Goal: Task Accomplishment & Management: Use online tool/utility

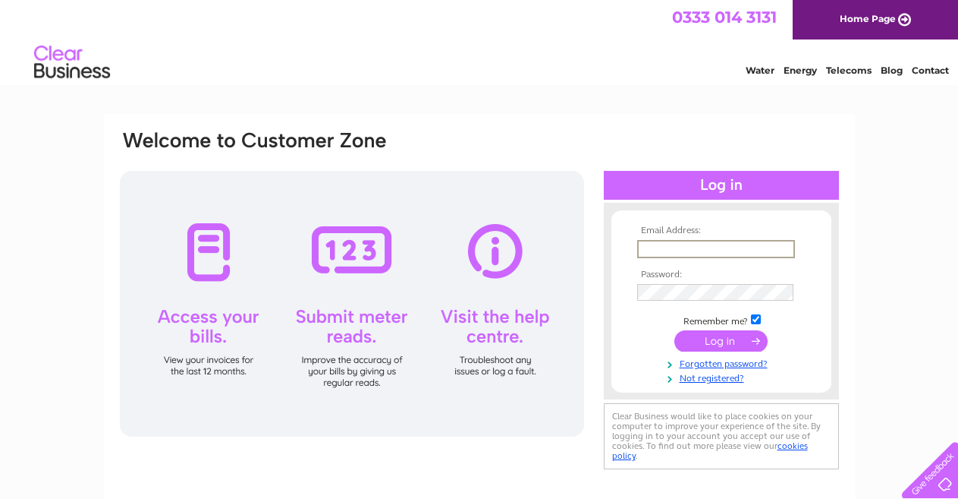
click at [688, 250] on input "text" at bounding box center [716, 249] width 158 height 18
type input "[EMAIL_ADDRESS][DOMAIN_NAME]"
click at [716, 338] on input "submit" at bounding box center [721, 339] width 93 height 21
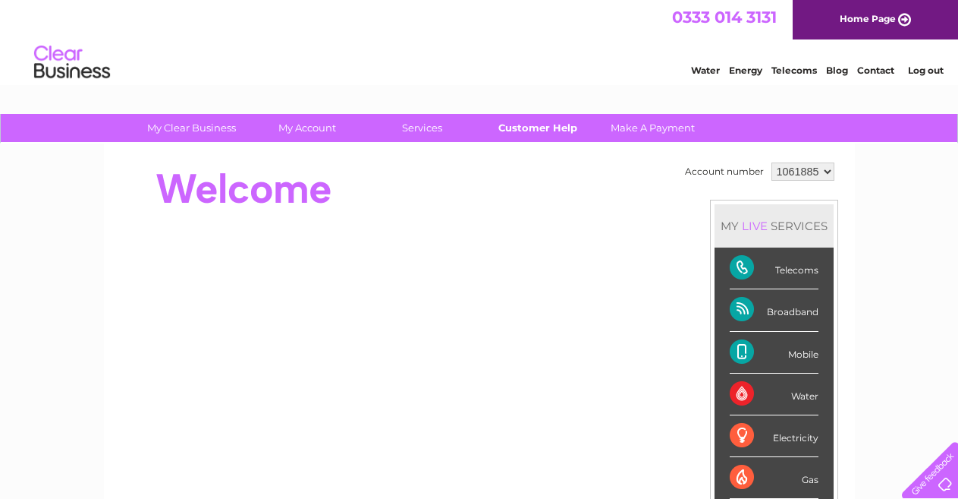
click at [548, 126] on link "Customer Help" at bounding box center [537, 128] width 125 height 28
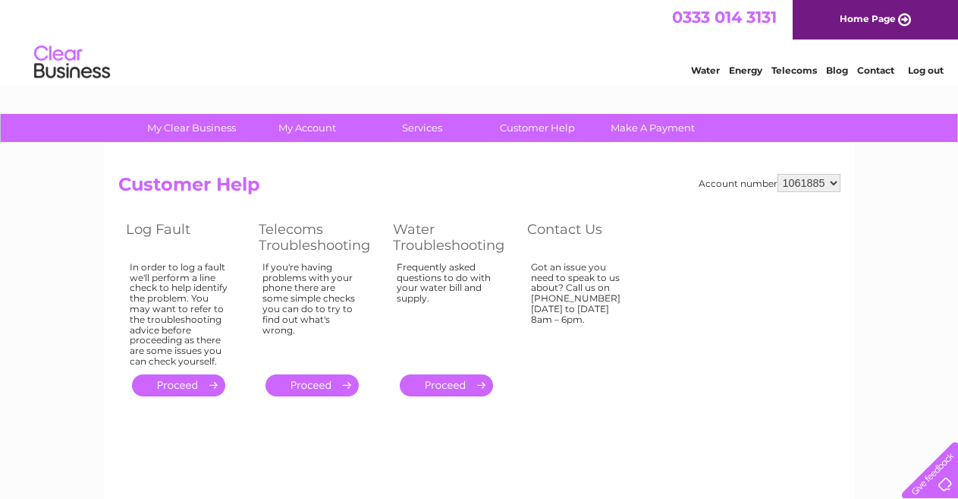
click at [185, 386] on link "." at bounding box center [178, 385] width 93 height 22
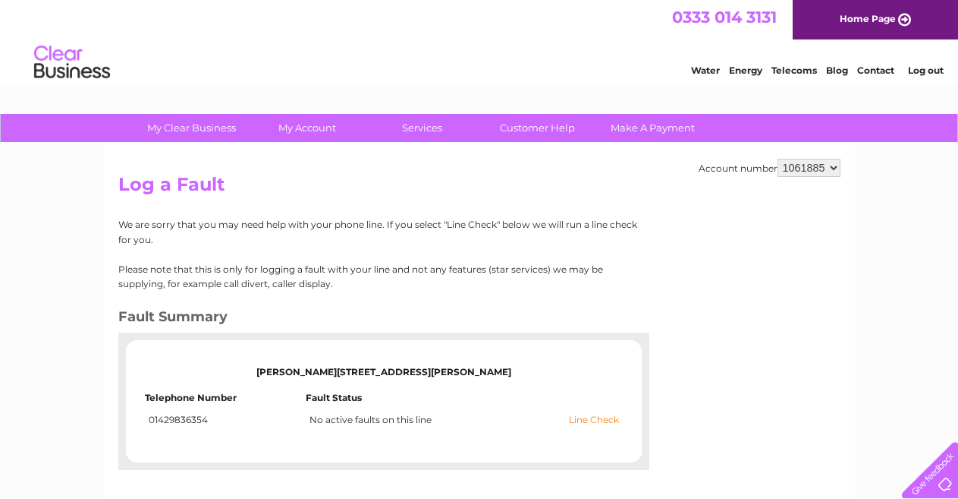
click at [609, 419] on link "Line Check" at bounding box center [594, 419] width 50 height 11
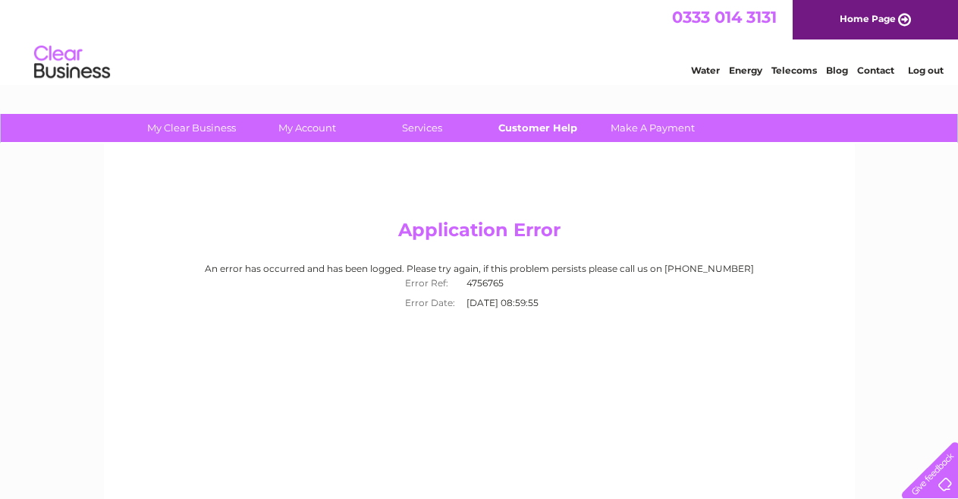
click at [522, 128] on link "Customer Help" at bounding box center [537, 128] width 125 height 28
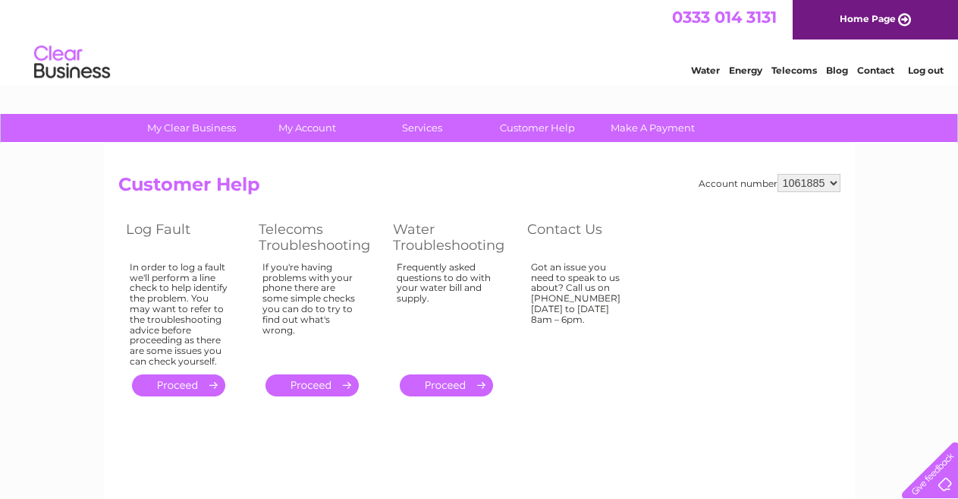
click at [175, 386] on link "." at bounding box center [178, 385] width 93 height 22
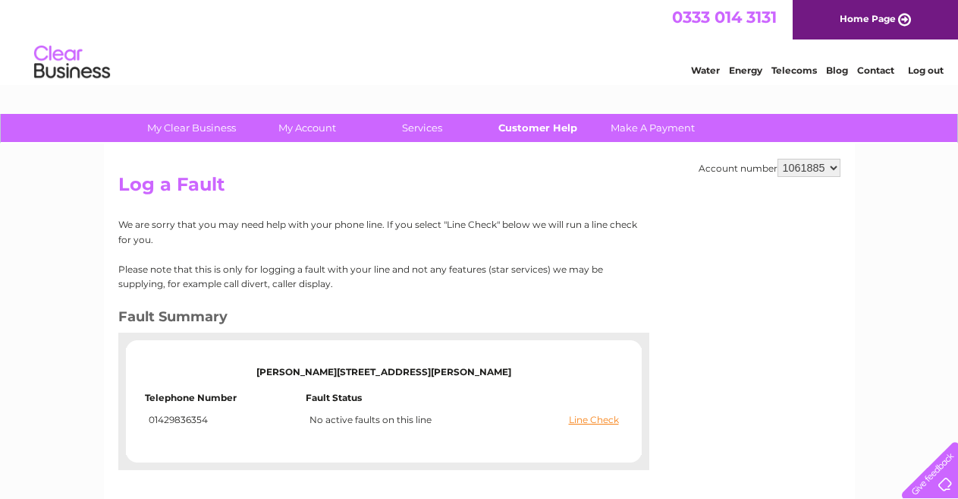
click at [522, 127] on link "Customer Help" at bounding box center [537, 128] width 125 height 28
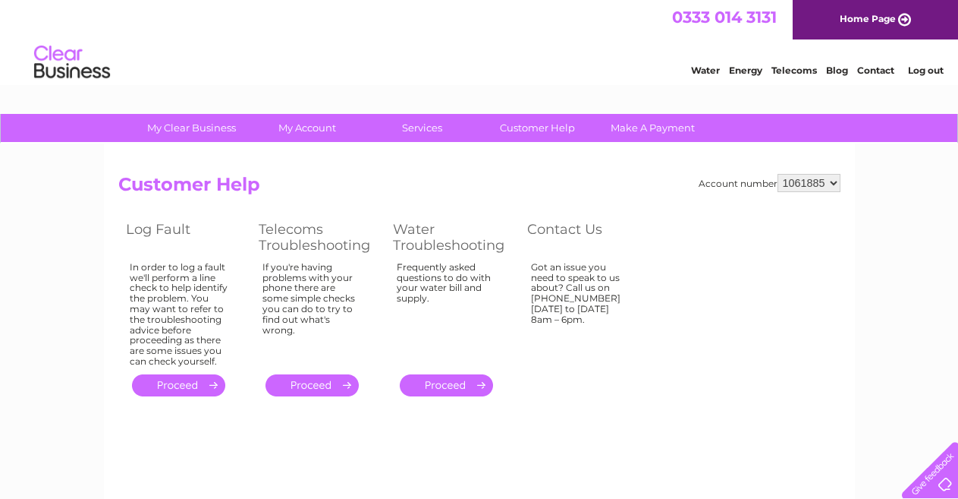
click at [297, 382] on link "." at bounding box center [312, 385] width 93 height 22
